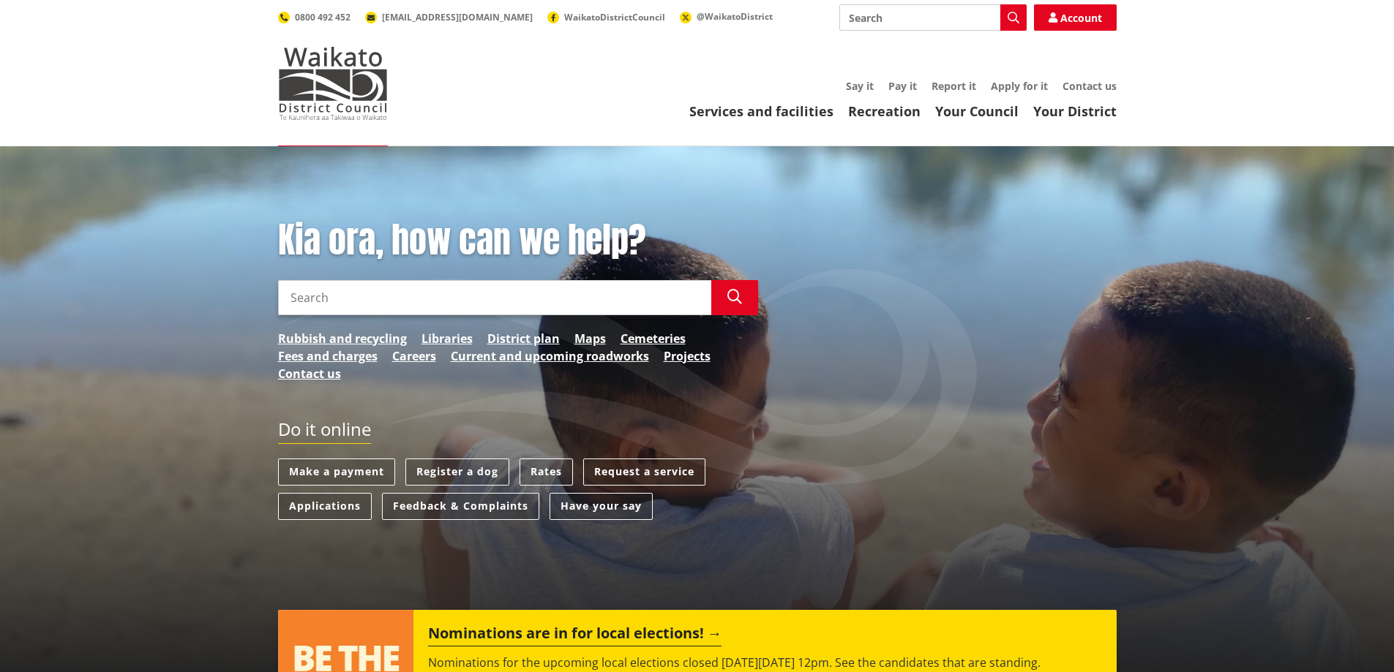
click at [404, 282] on input "Search" at bounding box center [494, 297] width 433 height 35
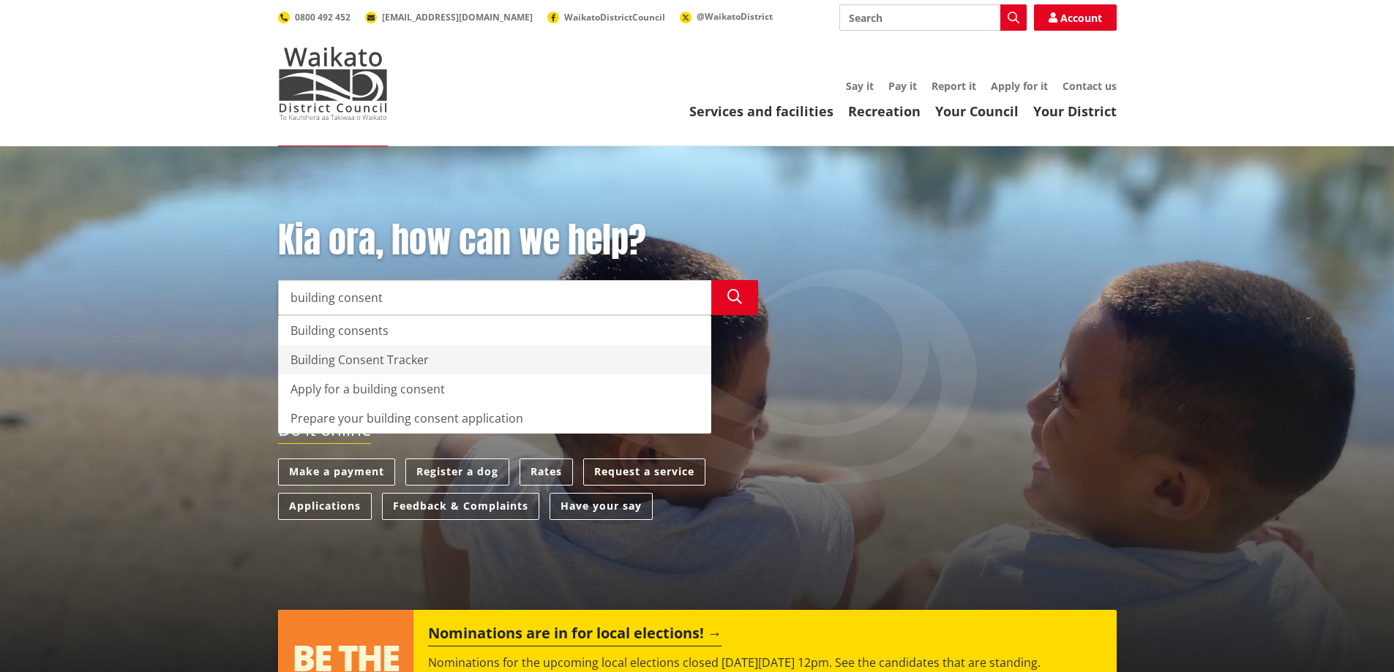
click at [423, 360] on div "Building Consent Tracker" at bounding box center [495, 359] width 432 height 29
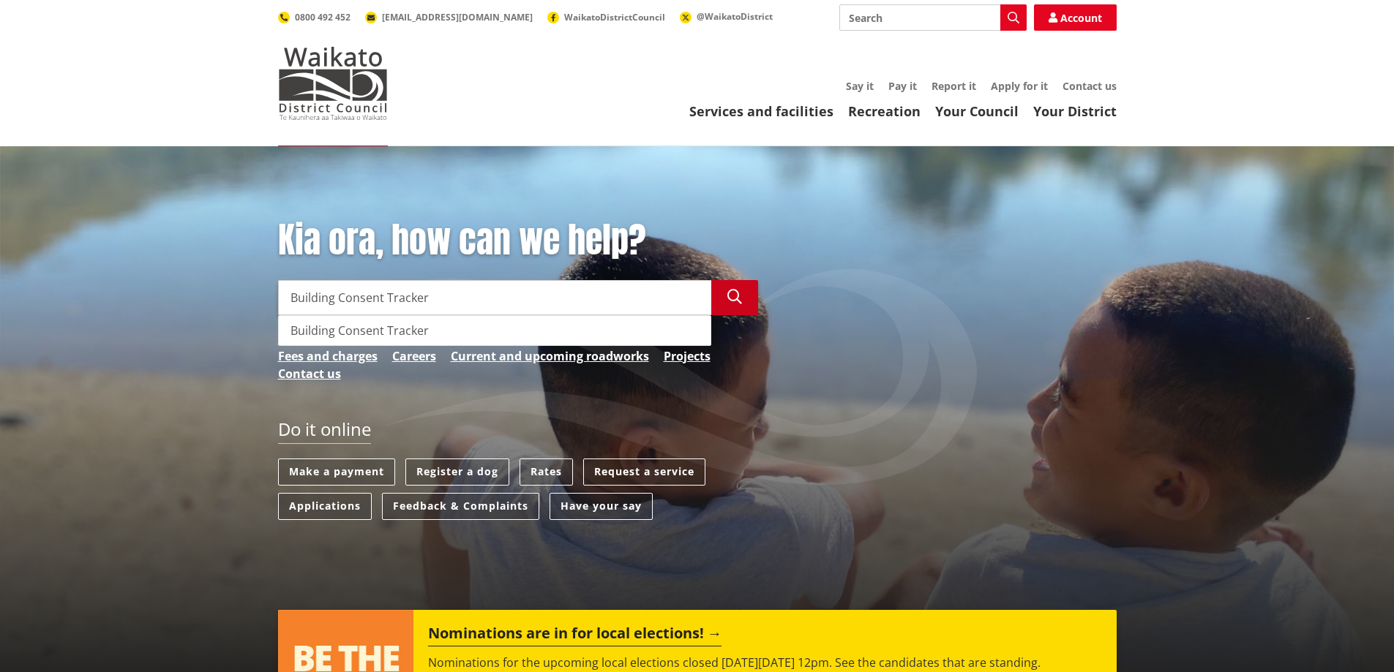
type input "Building Consent Tracker"
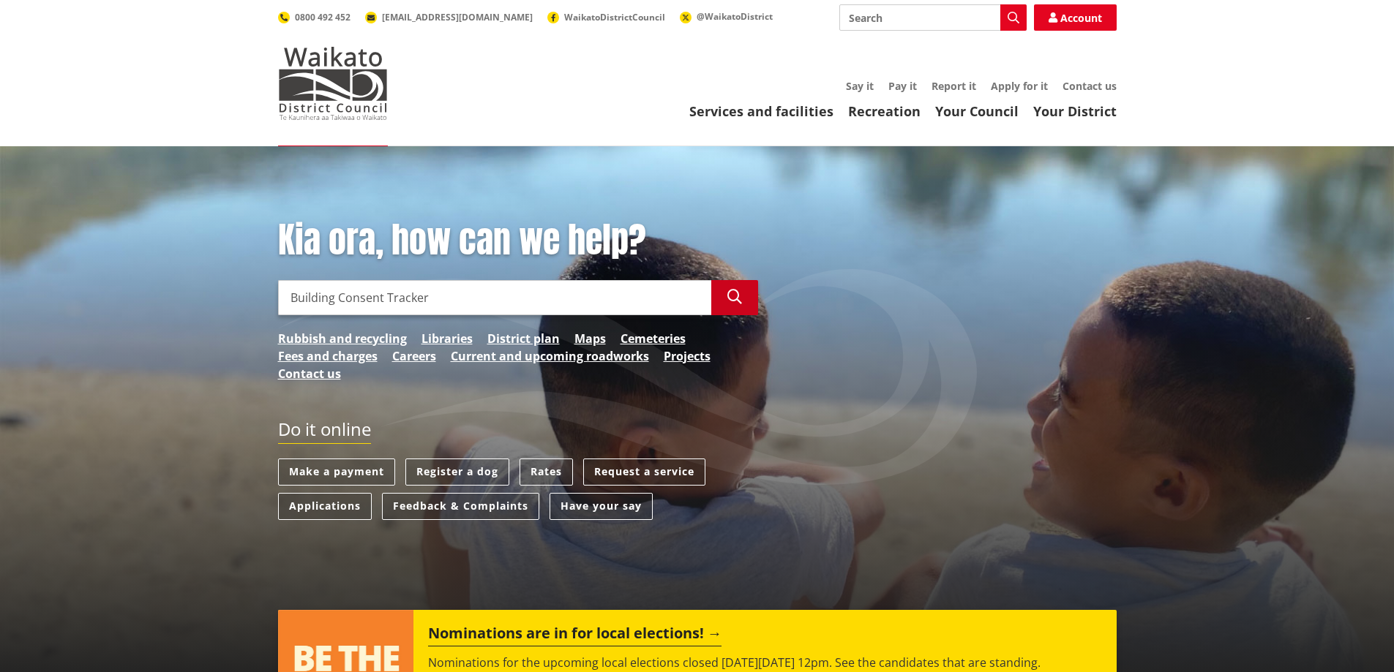
click at [733, 299] on icon "button" at bounding box center [734, 297] width 15 height 15
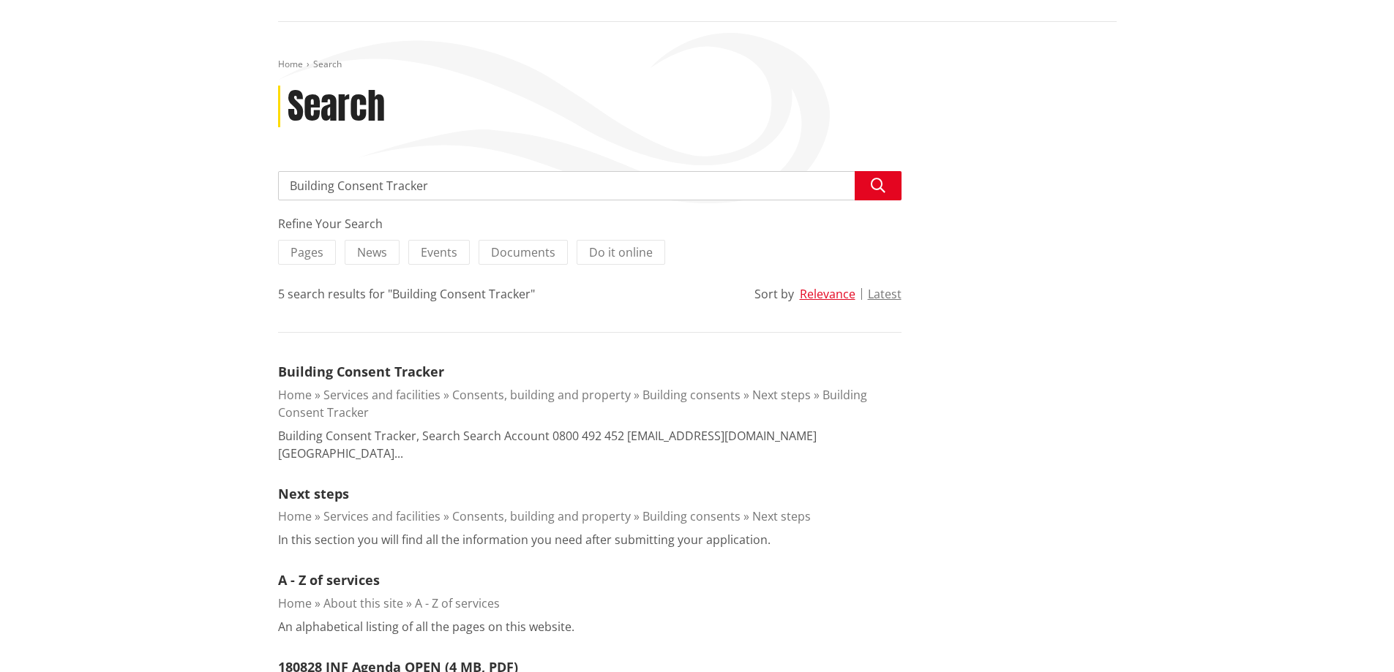
scroll to position [146, 0]
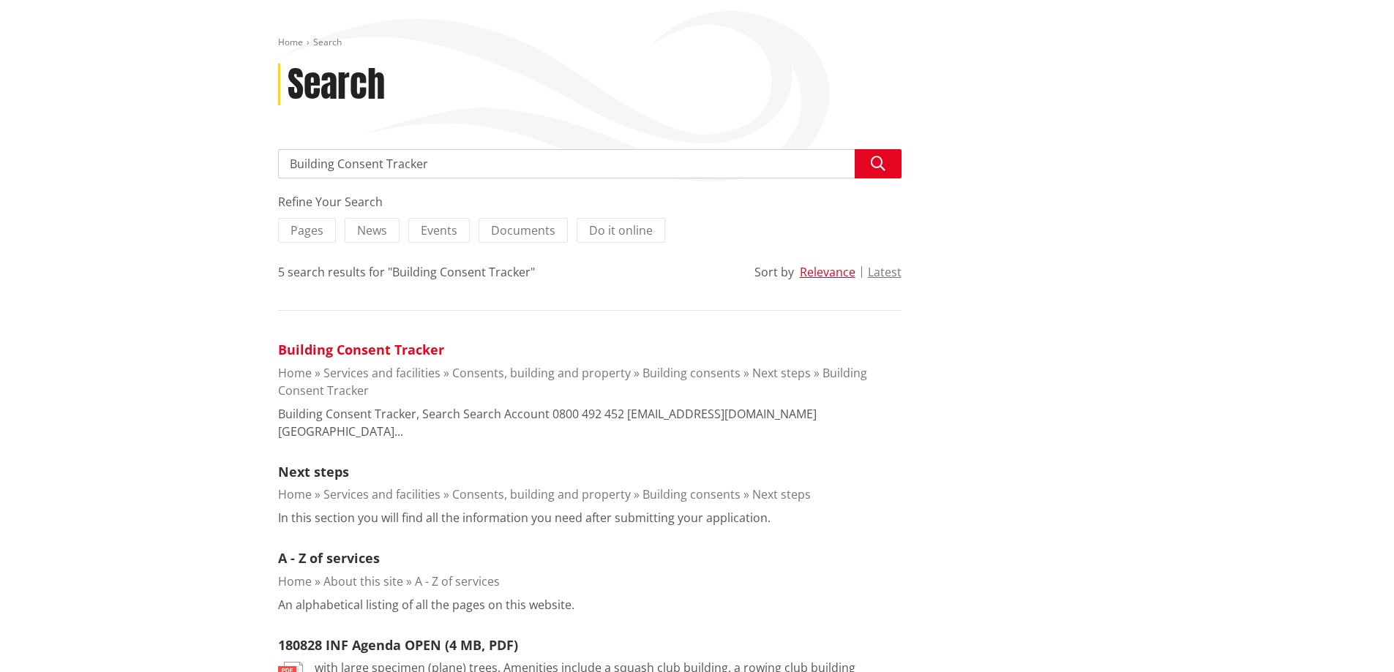
click at [383, 345] on link "Building Consent Tracker" at bounding box center [361, 350] width 166 height 18
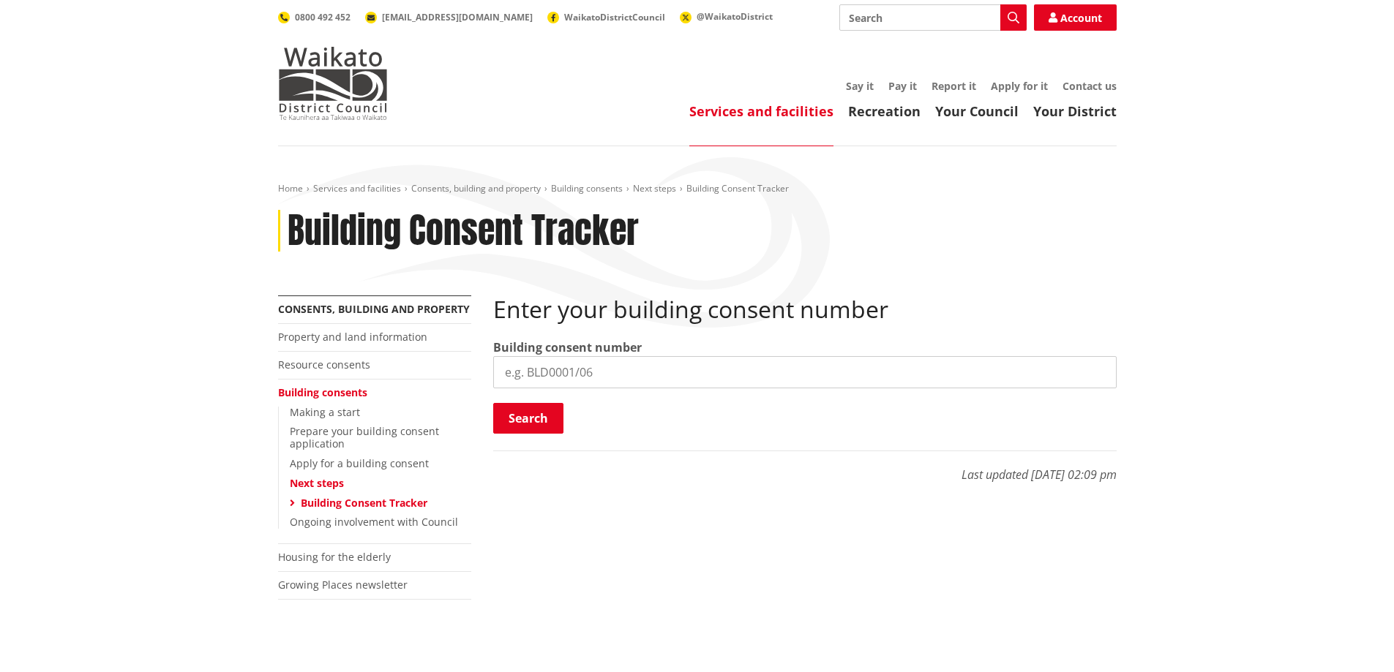
click at [511, 380] on input "search" at bounding box center [804, 372] width 623 height 32
type input "0"
type input "BLD0072/26"
